Goal: Task Accomplishment & Management: Manage account settings

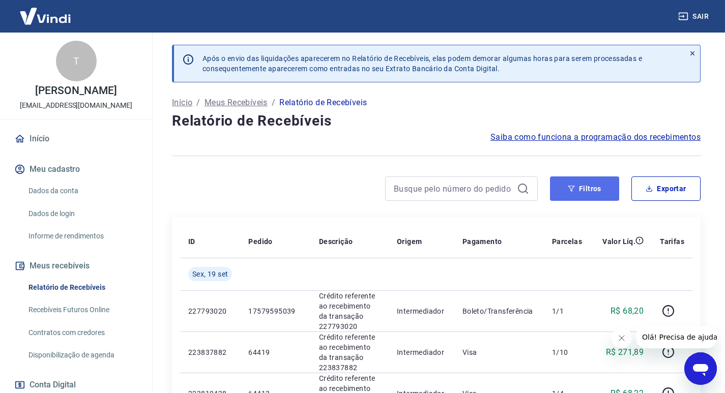
click at [578, 185] on button "Filtros" at bounding box center [584, 189] width 69 height 24
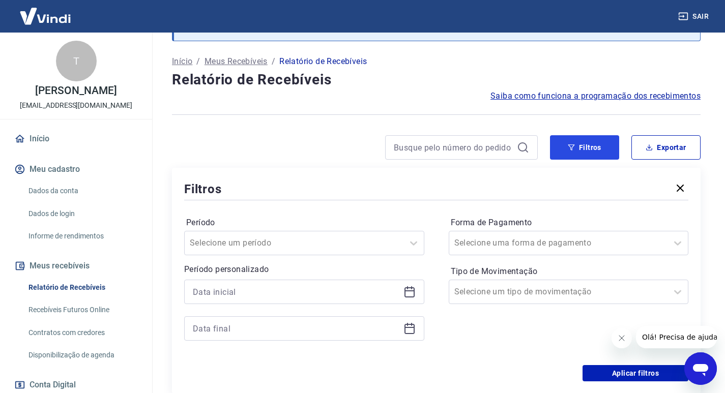
scroll to position [51, 0]
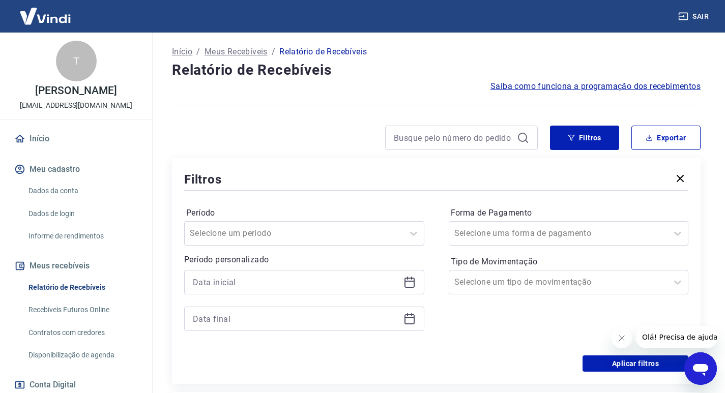
drag, startPoint x: 404, startPoint y: 278, endPoint x: 405, endPoint y: 271, distance: 7.7
click at [405, 275] on div at bounding box center [304, 282] width 240 height 24
click at [411, 286] on icon at bounding box center [409, 282] width 12 height 12
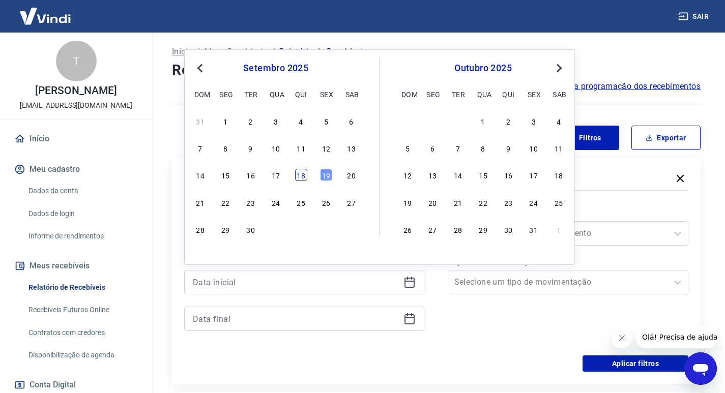
click at [303, 176] on div "18" at bounding box center [301, 175] width 12 height 12
type input "[DATE]"
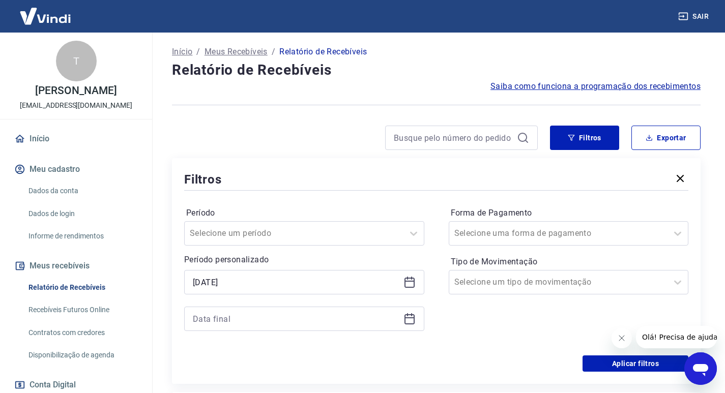
click at [408, 322] on icon at bounding box center [409, 319] width 12 height 12
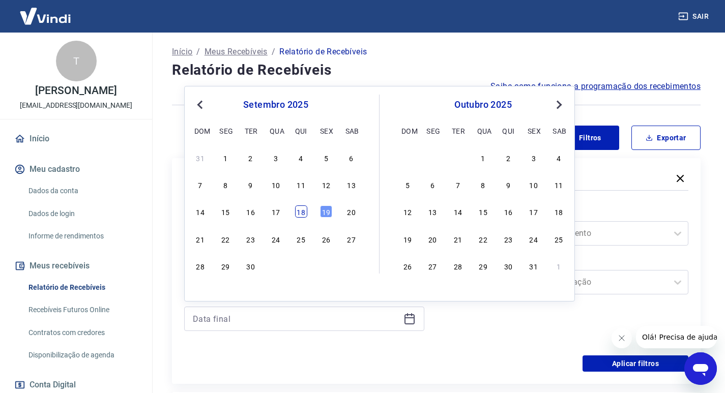
click at [302, 213] on div "18" at bounding box center [301, 212] width 12 height 12
type input "[DATE]"
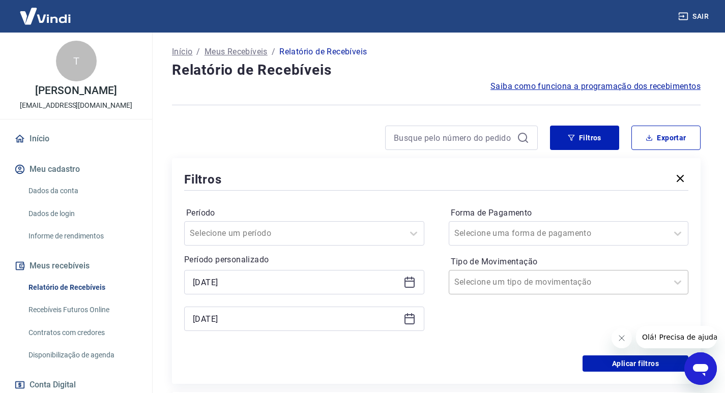
click at [580, 282] on div at bounding box center [558, 282] width 209 height 14
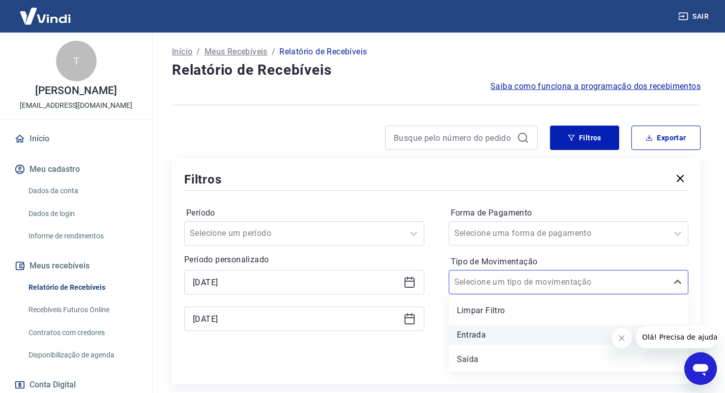
drag, startPoint x: 481, startPoint y: 336, endPoint x: 1, endPoint y: 10, distance: 580.9
click at [481, 336] on div "Entrada" at bounding box center [569, 335] width 240 height 20
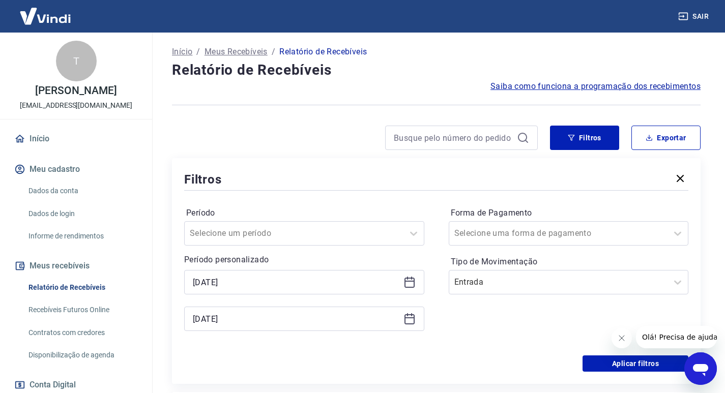
click at [625, 339] on icon "Fechar mensagem da empresa" at bounding box center [621, 338] width 8 height 8
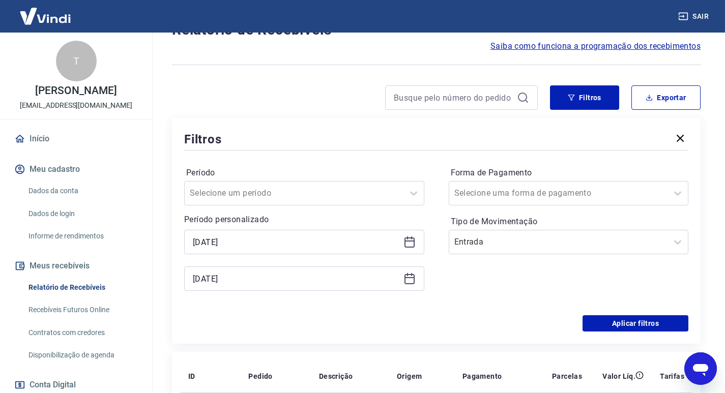
scroll to position [102, 0]
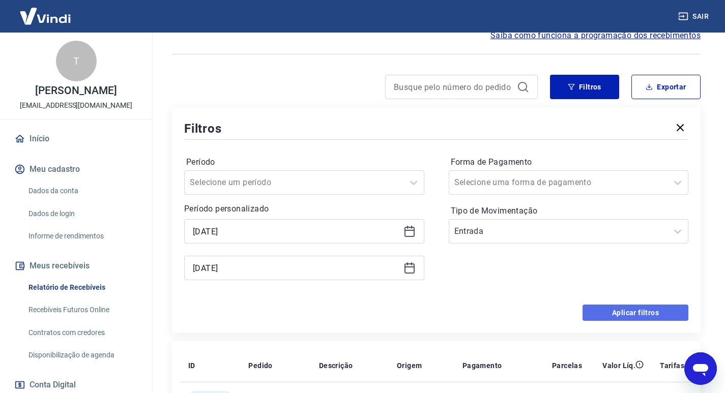
click at [617, 315] on button "Aplicar filtros" at bounding box center [636, 313] width 106 height 16
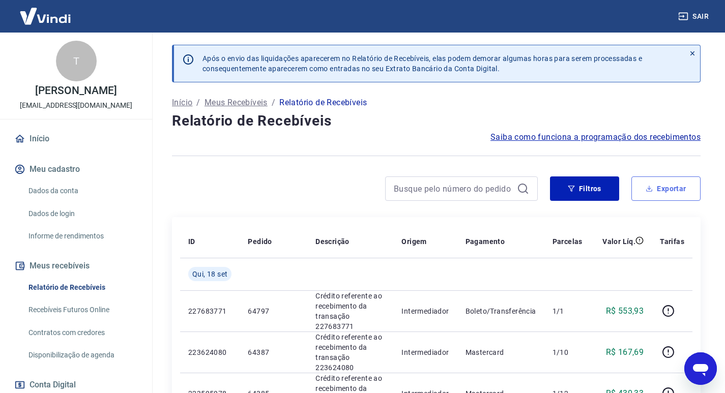
click at [679, 200] on button "Exportar" at bounding box center [665, 189] width 69 height 24
type input "[DATE]"
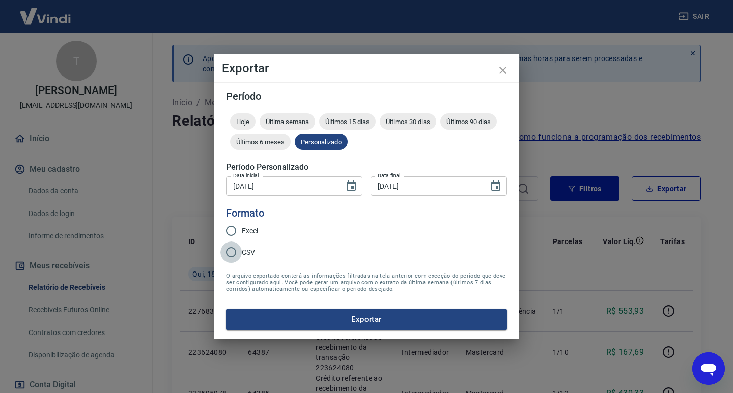
click at [236, 253] on input "CSV" at bounding box center [230, 252] width 21 height 21
radio input "true"
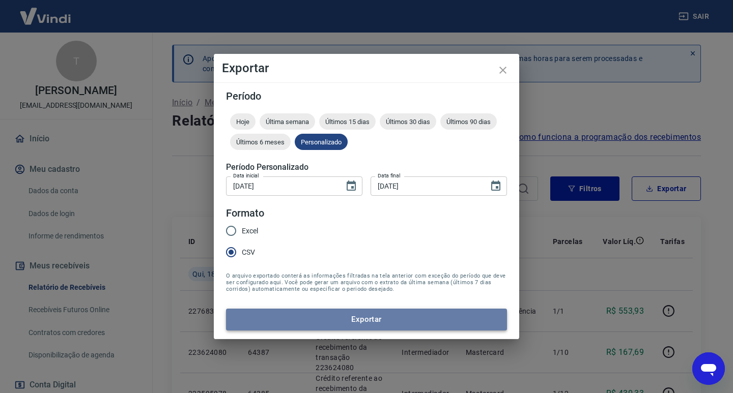
click at [402, 319] on button "Exportar" at bounding box center [366, 319] width 281 height 21
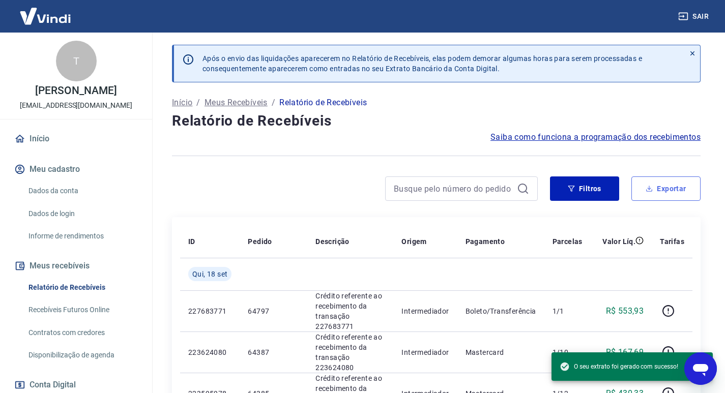
click at [662, 190] on button "Exportar" at bounding box center [665, 189] width 69 height 24
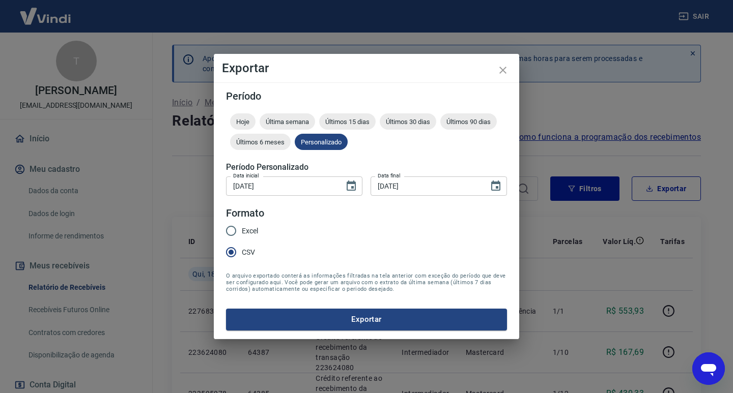
click at [242, 228] on span "Excel" at bounding box center [250, 231] width 16 height 11
click at [242, 228] on input "Excel" at bounding box center [230, 230] width 21 height 21
radio input "true"
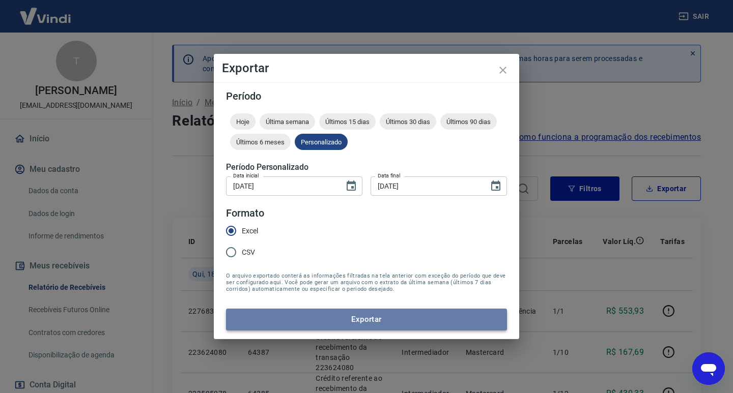
click at [382, 325] on button "Exportar" at bounding box center [366, 319] width 281 height 21
